Goal: Task Accomplishment & Management: Complete application form

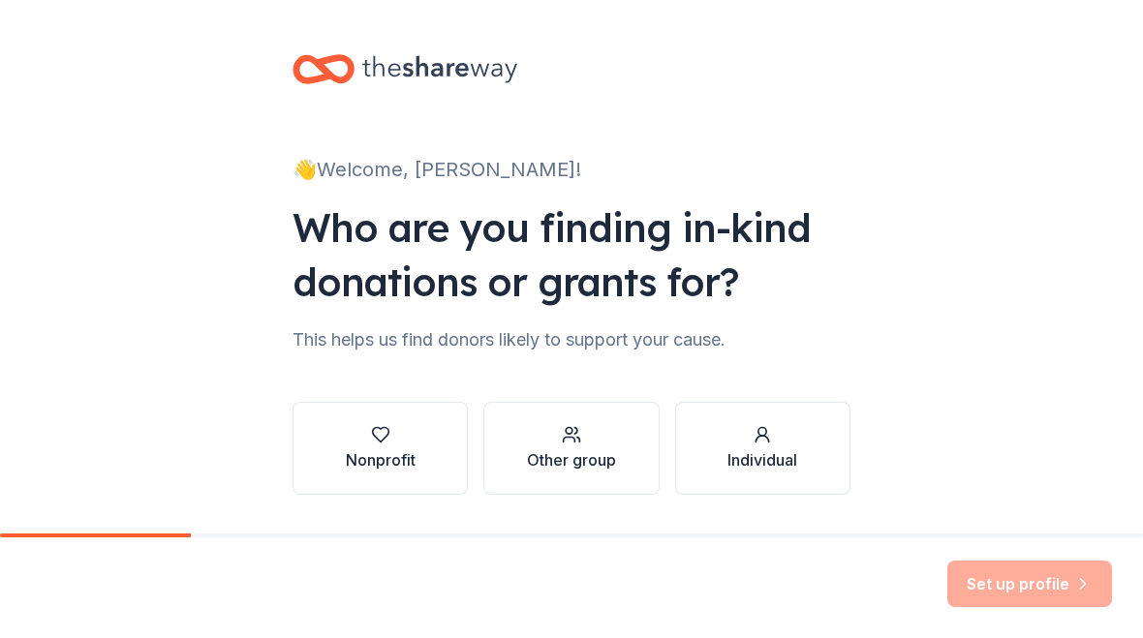
click at [382, 457] on div "Nonprofit" at bounding box center [381, 460] width 70 height 23
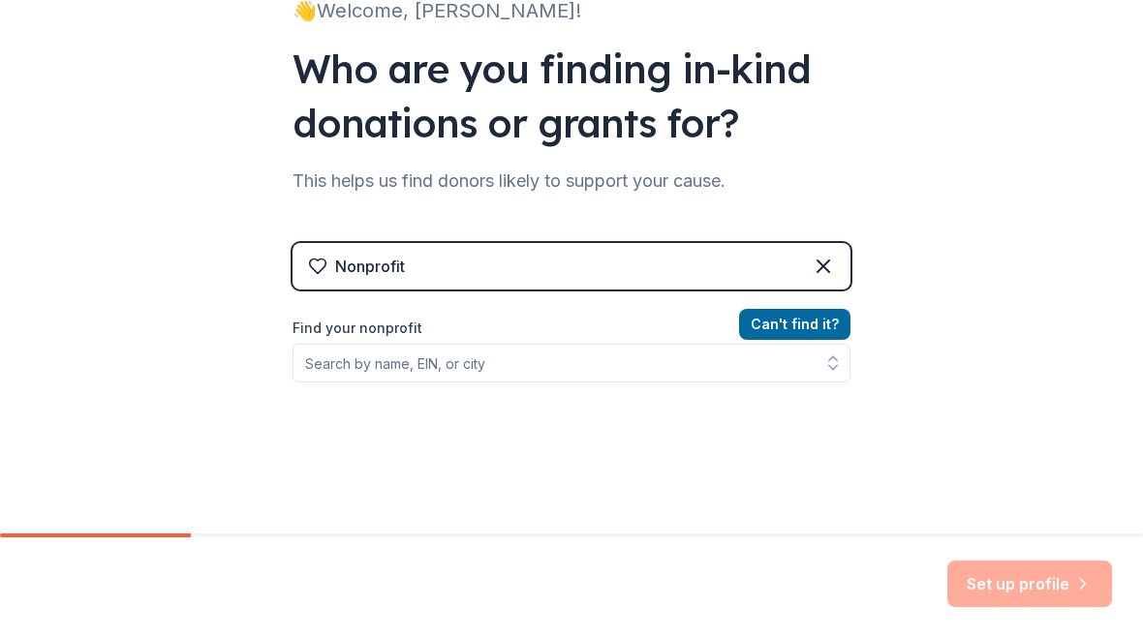
scroll to position [160, 0]
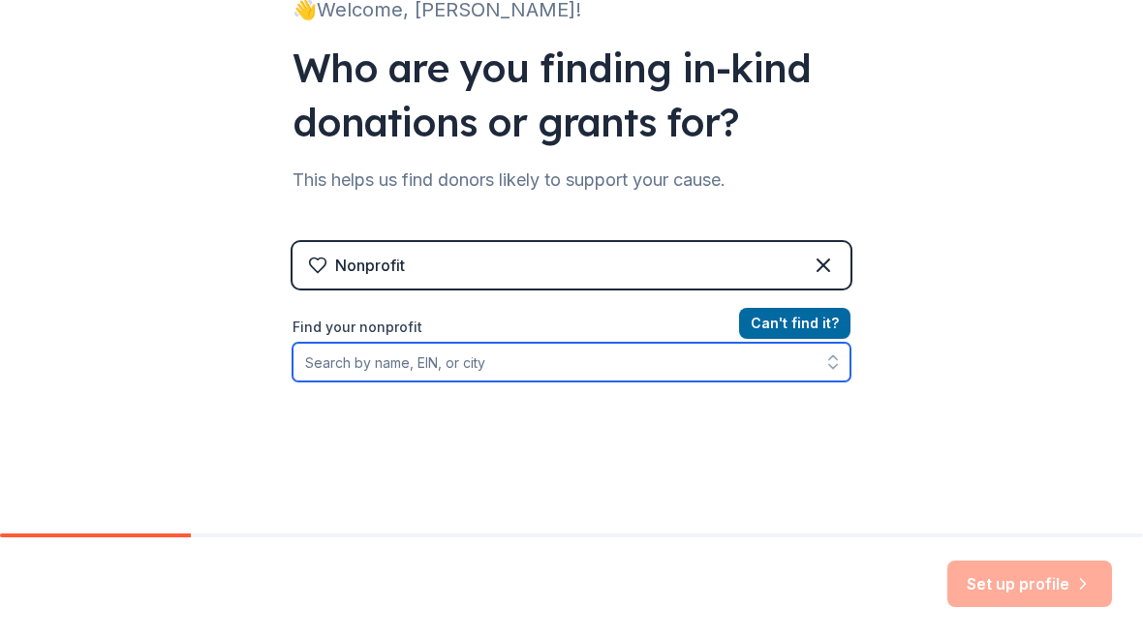
click at [833, 376] on button "button" at bounding box center [833, 362] width 35 height 39
click at [501, 373] on input "Good Hope social services" at bounding box center [572, 362] width 558 height 39
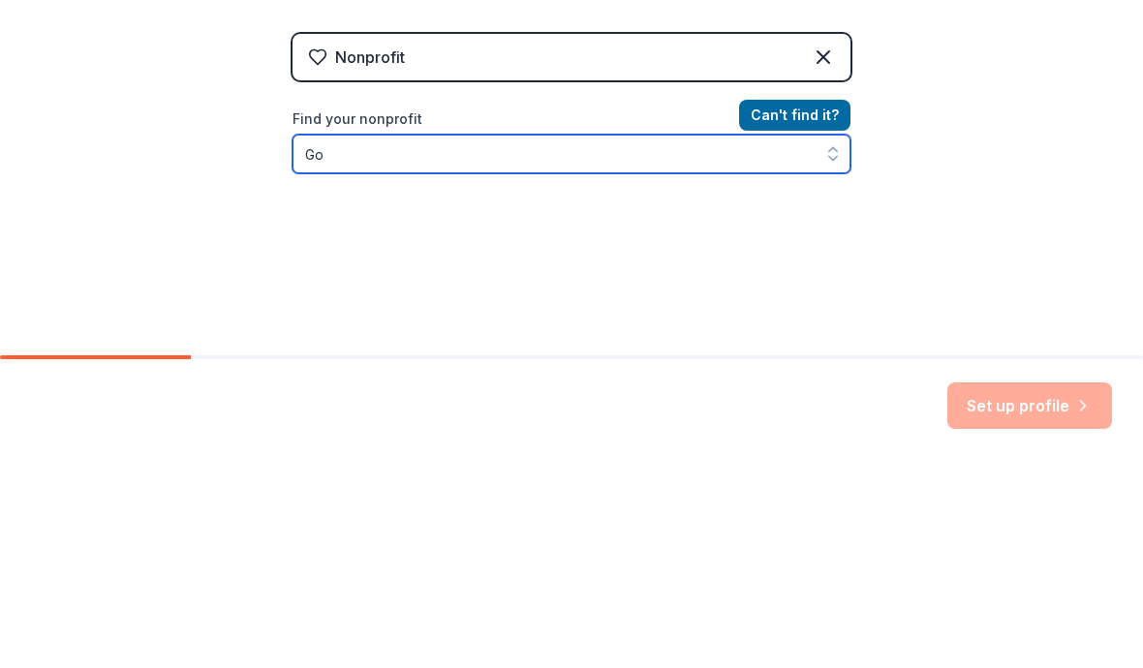
type input "G"
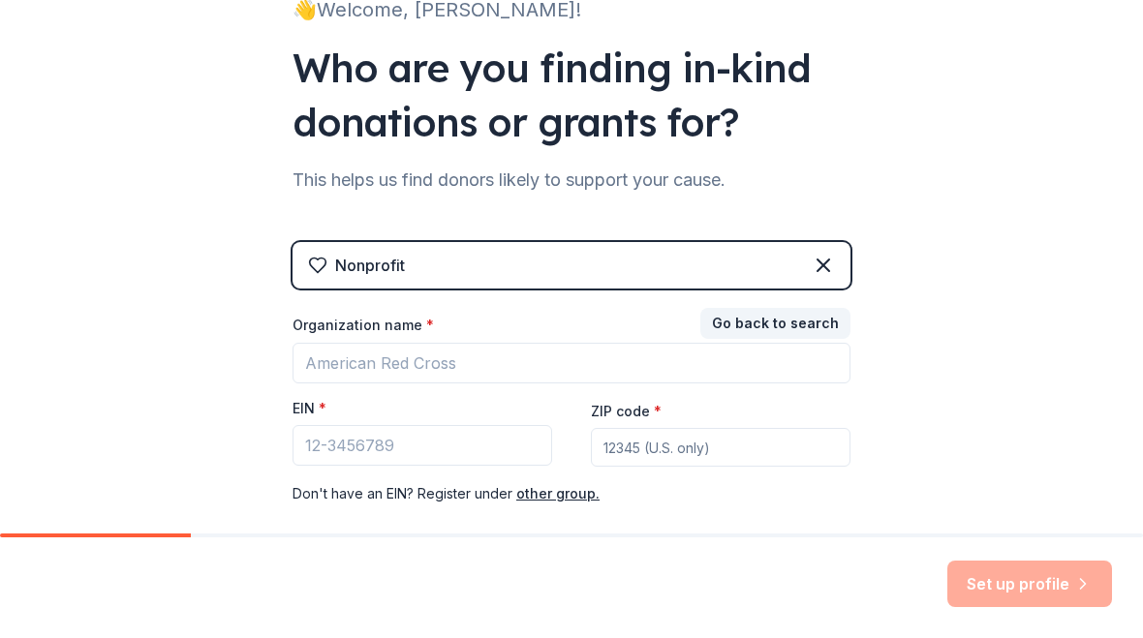
click at [823, 273] on icon at bounding box center [823, 265] width 23 height 23
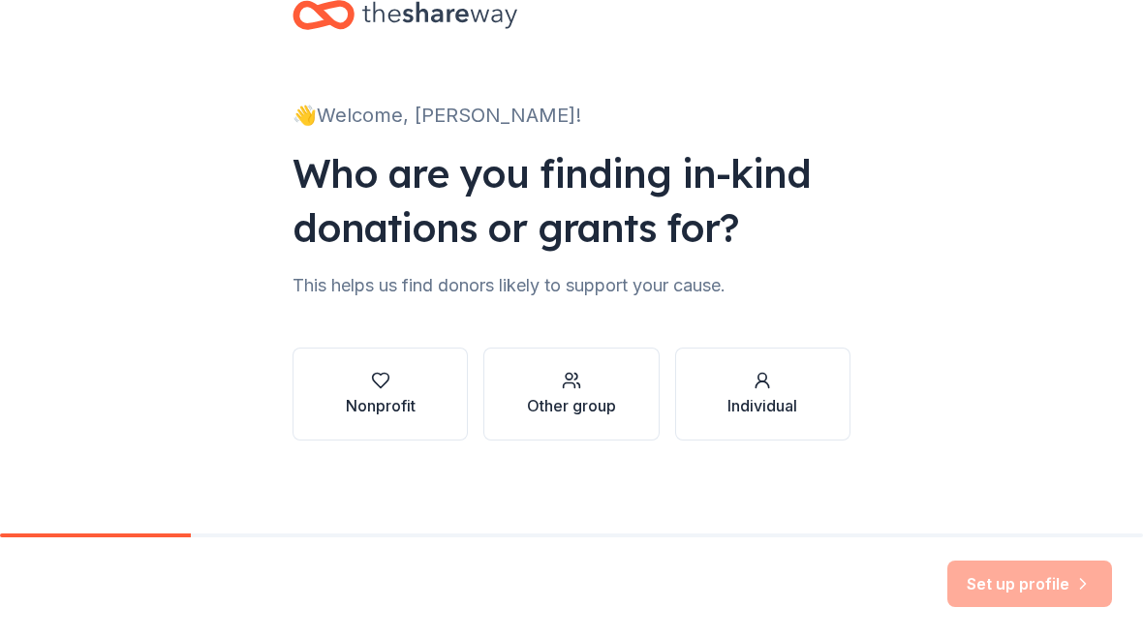
click at [607, 407] on div "Other group" at bounding box center [571, 405] width 89 height 23
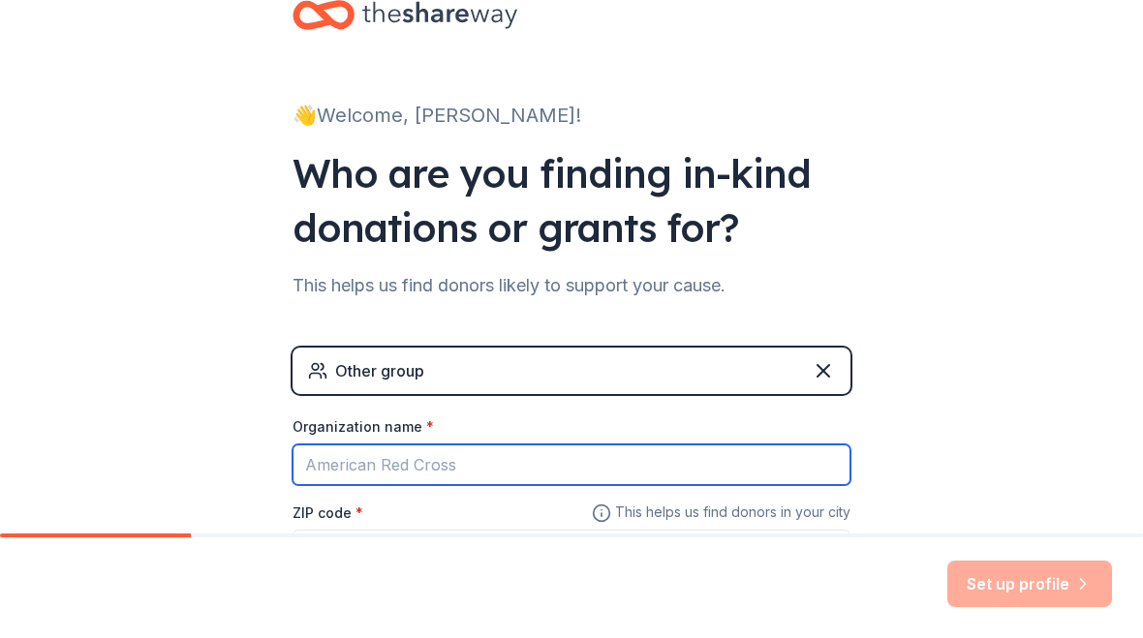
click at [338, 463] on input "Organization name *" at bounding box center [572, 465] width 558 height 41
type input "Good hope willing workers"
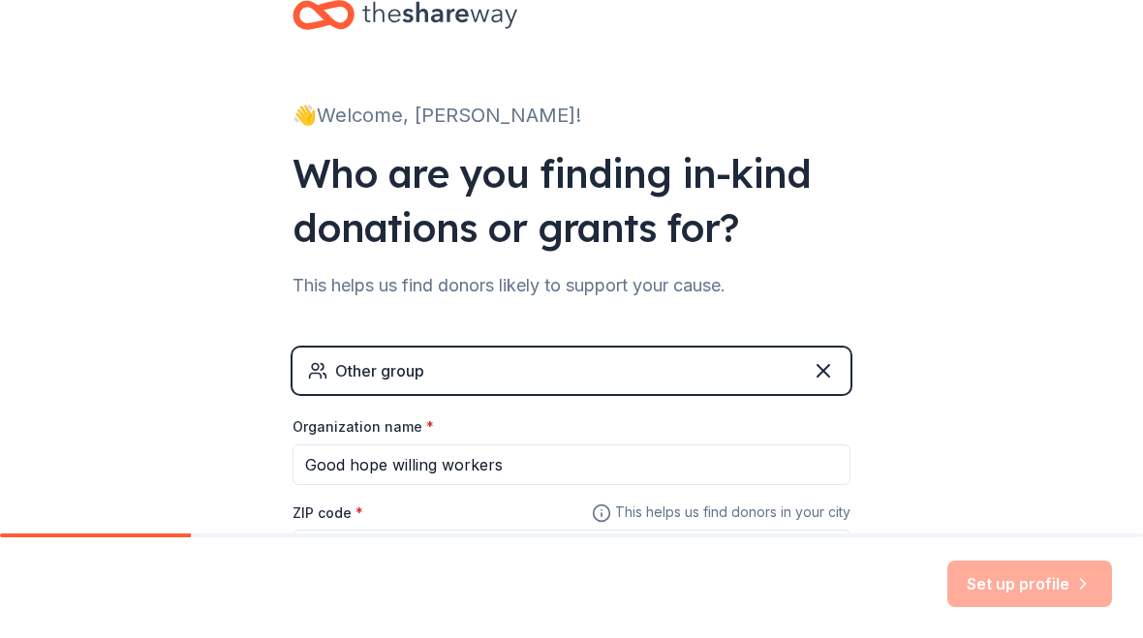
click at [373, 518] on div "ZIP code *" at bounding box center [572, 535] width 558 height 69
click at [429, 510] on div "ZIP code *" at bounding box center [572, 535] width 558 height 69
click at [321, 512] on label "ZIP code *" at bounding box center [328, 513] width 71 height 19
click at [321, 530] on input "ZIP code *" at bounding box center [572, 549] width 558 height 39
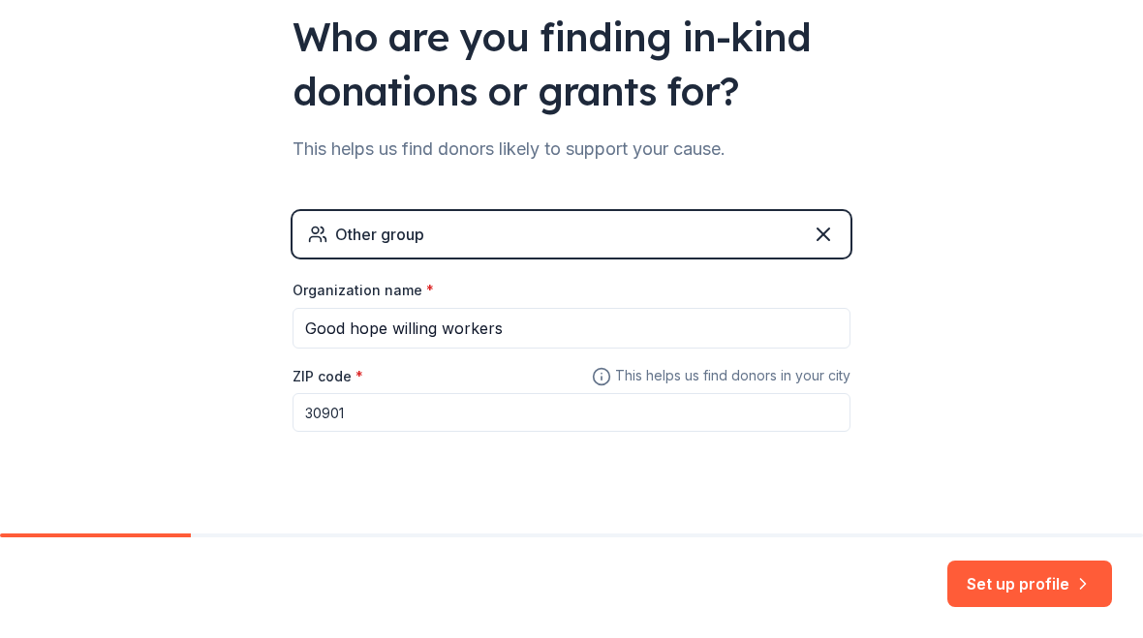
type input "30901"
click at [1039, 579] on button "Set up profile" at bounding box center [1029, 584] width 165 height 47
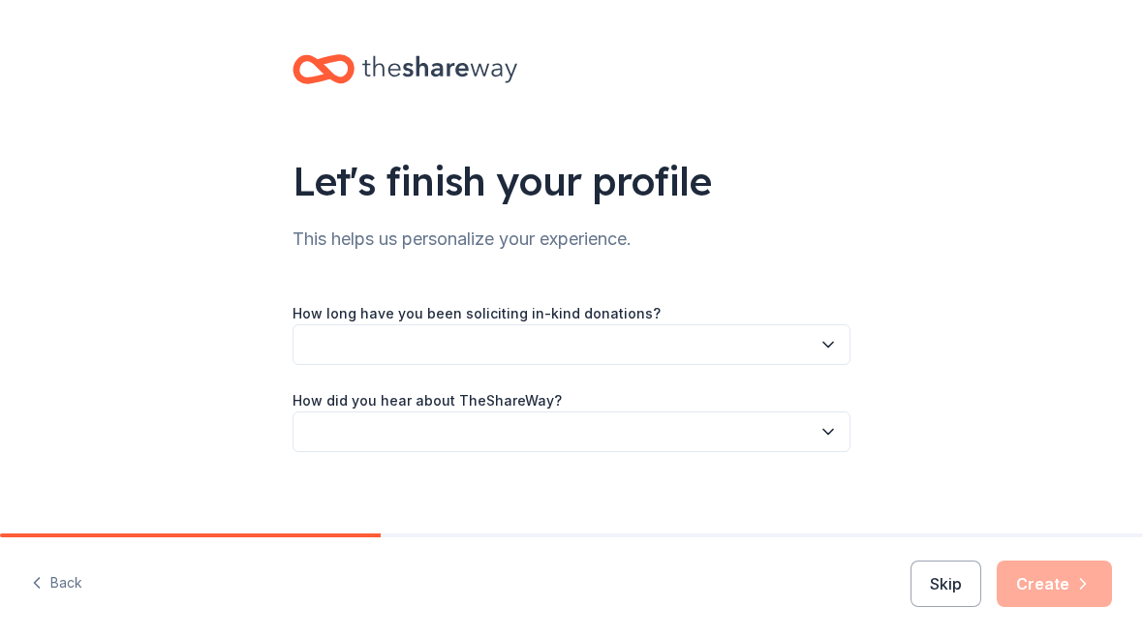
click at [836, 352] on icon "button" at bounding box center [828, 344] width 19 height 19
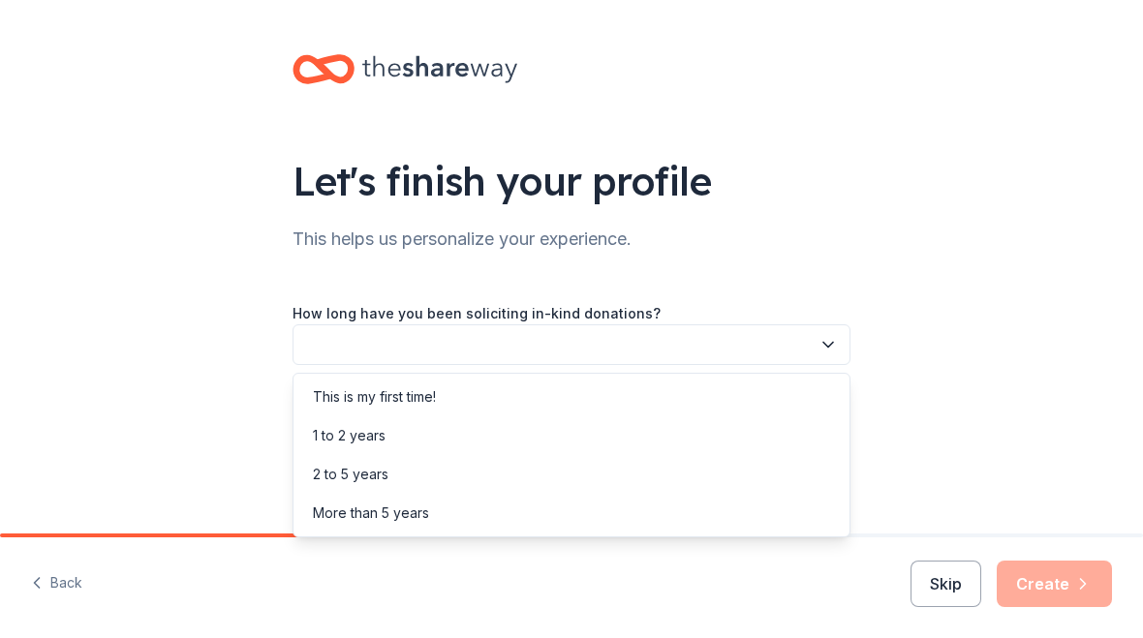
click at [428, 405] on div "This is my first time!" at bounding box center [374, 397] width 123 height 23
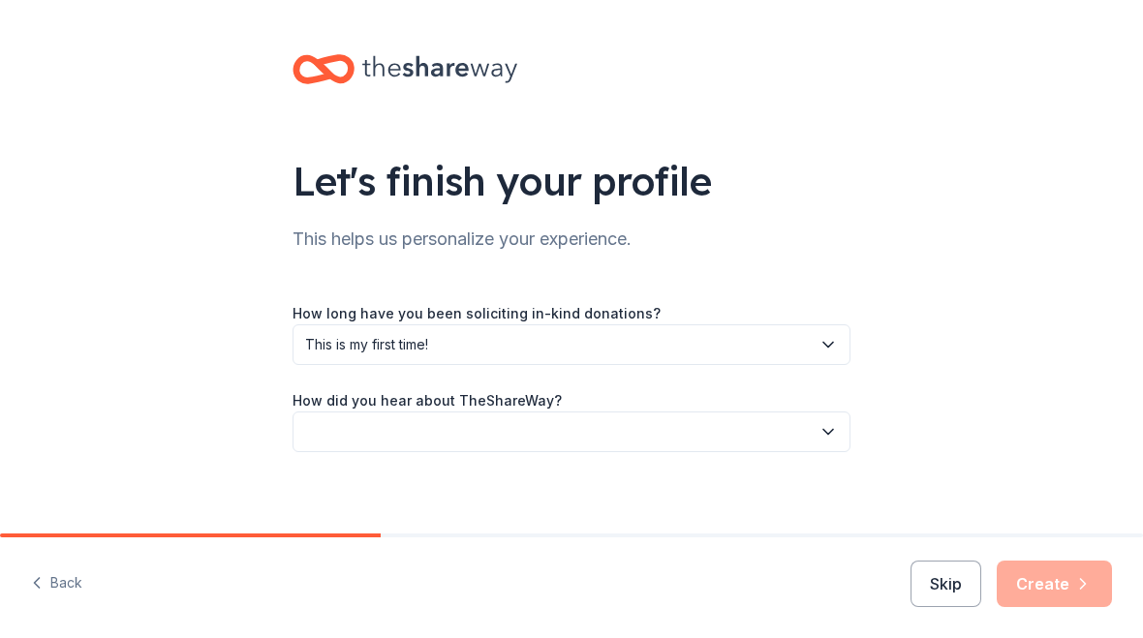
click at [834, 437] on icon "button" at bounding box center [828, 431] width 19 height 19
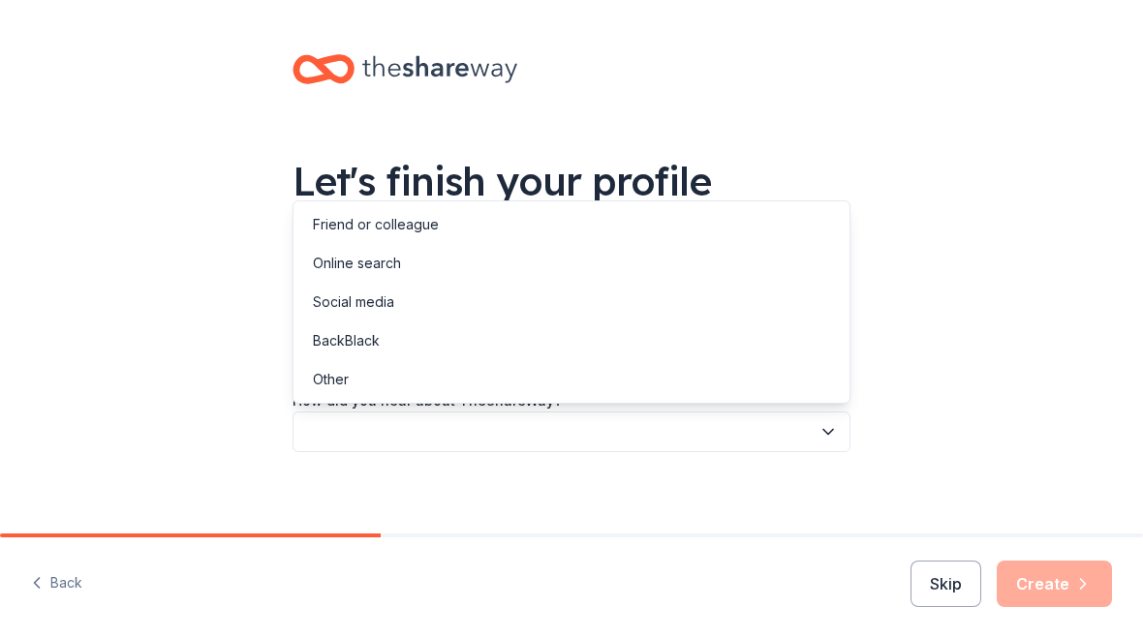
click at [388, 303] on div "Social media" at bounding box center [353, 302] width 81 height 23
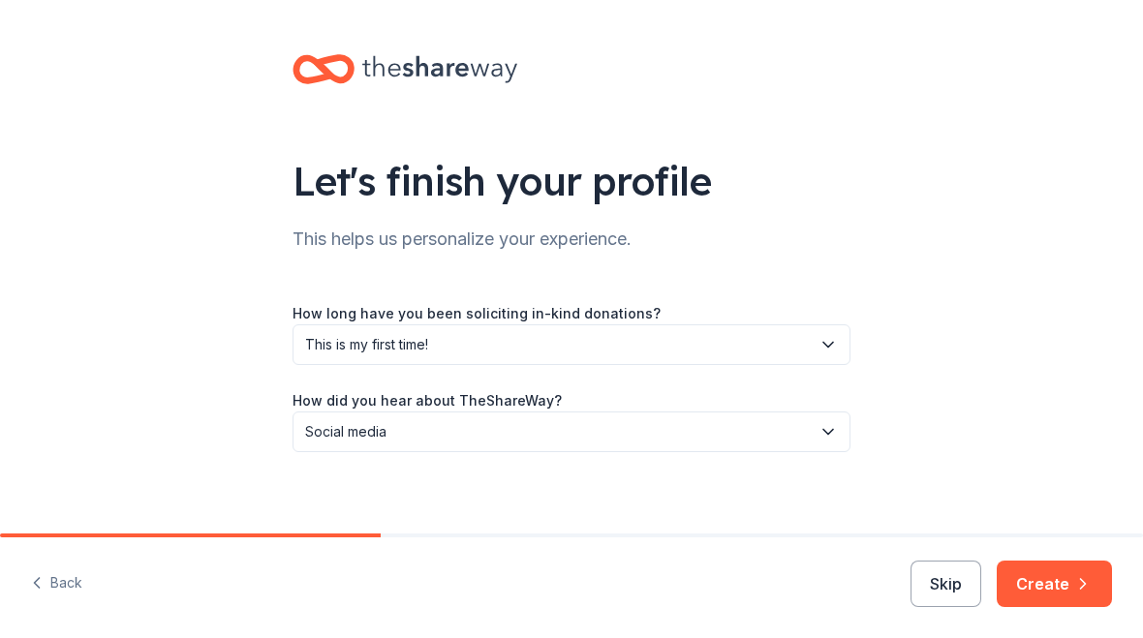
click at [1049, 588] on button "Create" at bounding box center [1054, 584] width 115 height 47
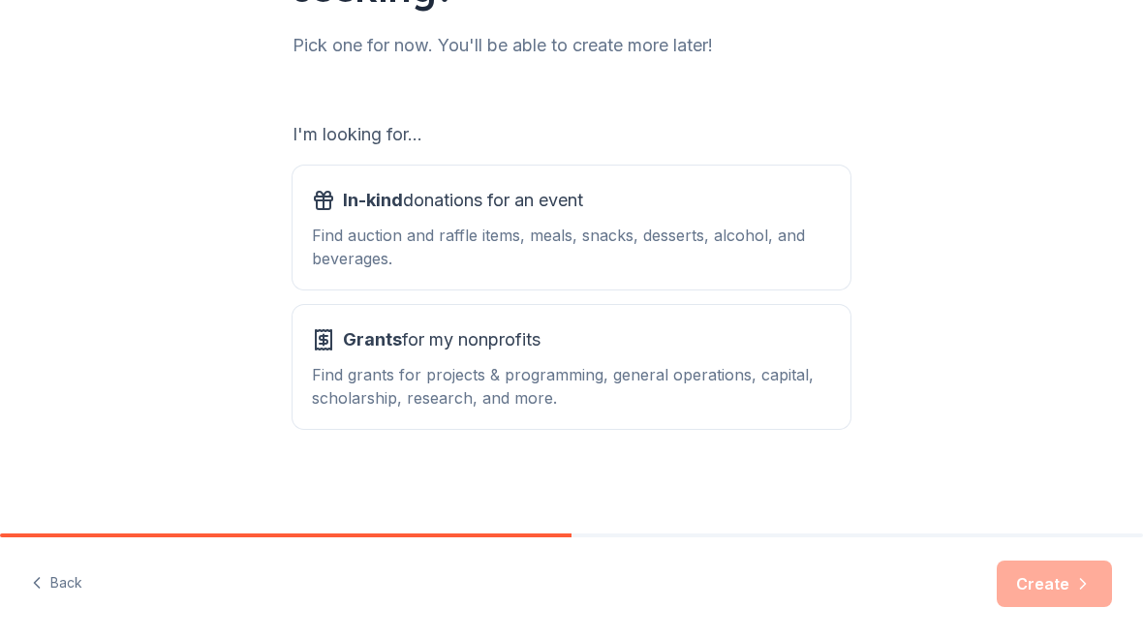
scroll to position [248, 0]
click at [593, 384] on div "Find grants for projects & programming, general operations, capital, scholarshi…" at bounding box center [571, 386] width 519 height 47
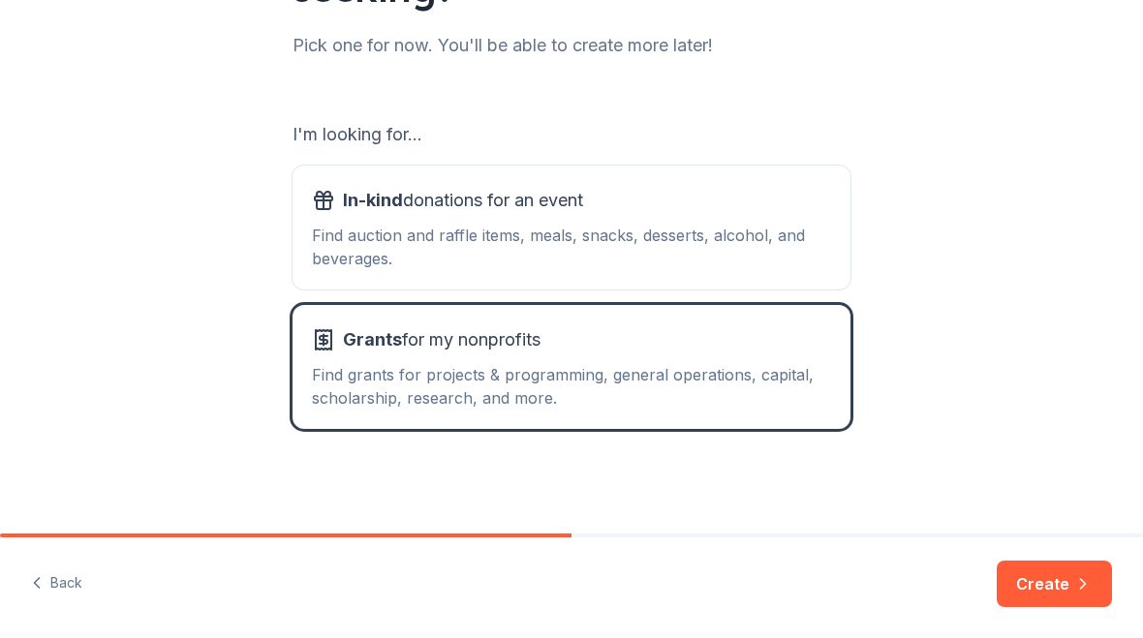
click at [1075, 597] on button "Create" at bounding box center [1054, 584] width 115 height 47
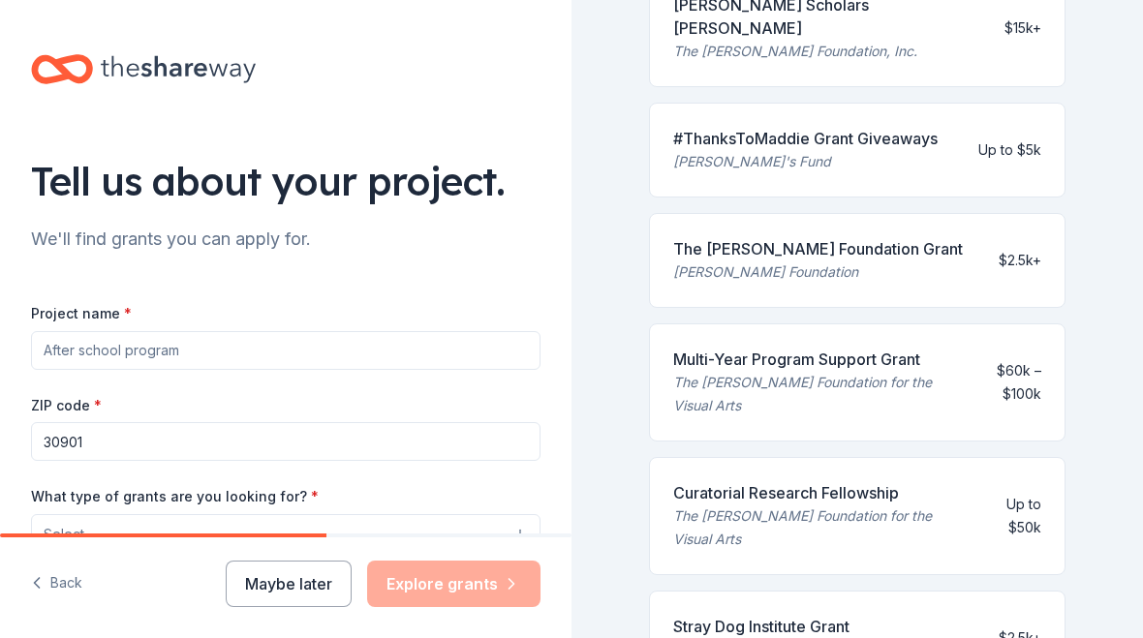
scroll to position [627, 0]
